Goal: Find contact information: Find contact information

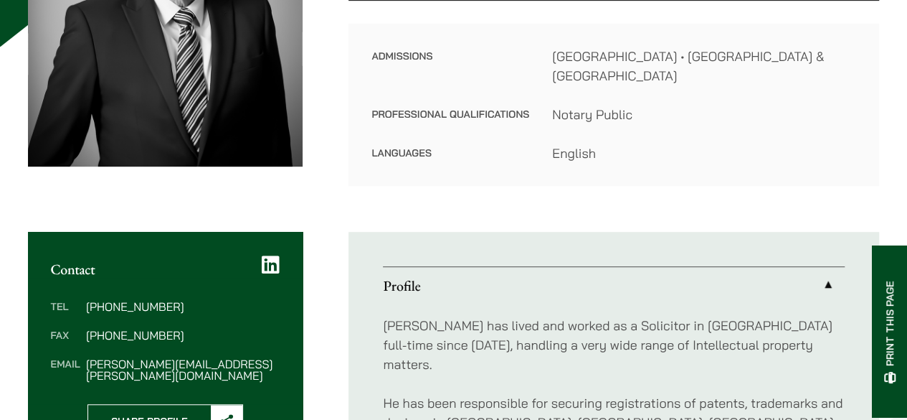
scroll to position [346, 0]
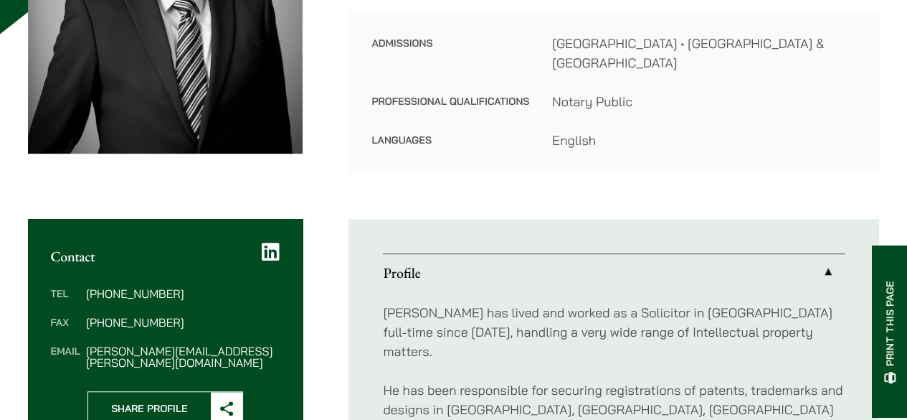
click at [208, 345] on dd "[PERSON_NAME][EMAIL_ADDRESS][PERSON_NAME][DOMAIN_NAME]" at bounding box center [183, 356] width 194 height 23
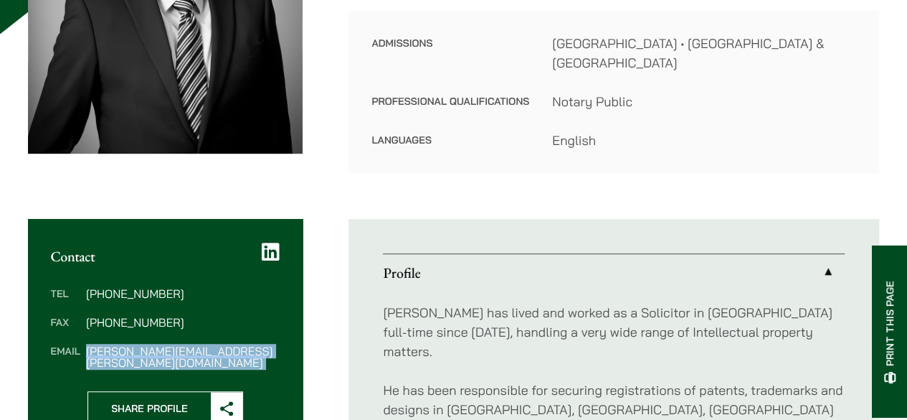
click at [208, 345] on dd "[PERSON_NAME][EMAIL_ADDRESS][PERSON_NAME][DOMAIN_NAME]" at bounding box center [183, 356] width 194 height 23
copy div "[PERSON_NAME][EMAIL_ADDRESS][PERSON_NAME][DOMAIN_NAME]"
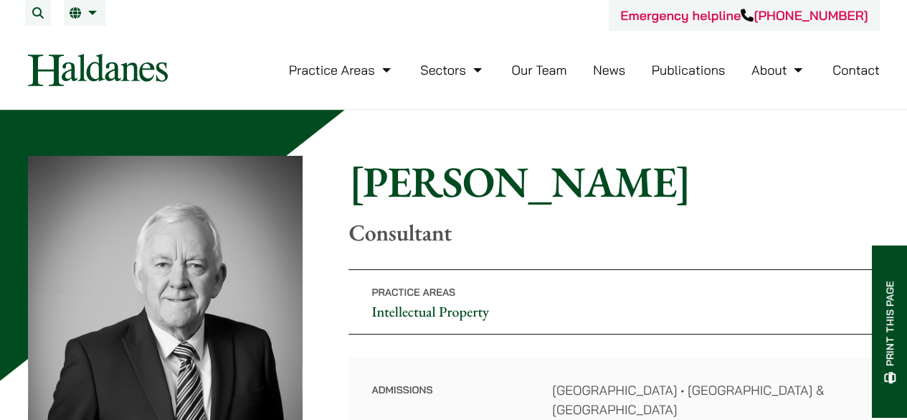
click at [534, 73] on link "Our Team" at bounding box center [538, 70] width 55 height 16
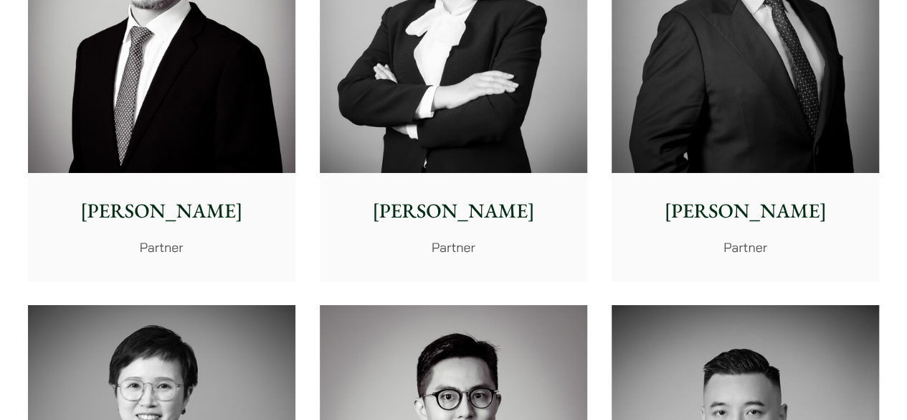
scroll to position [1502, 0]
